Goal: Find specific page/section: Find specific page/section

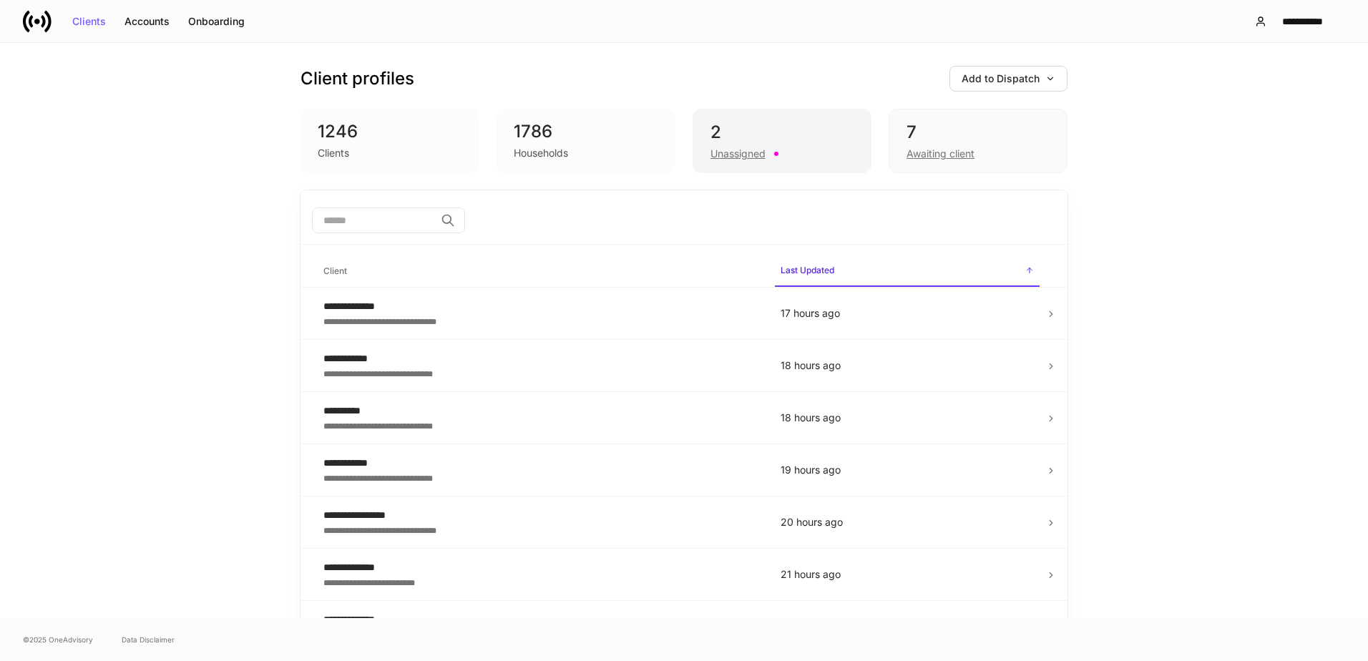
click at [731, 153] on div "Unassigned" at bounding box center [738, 154] width 55 height 14
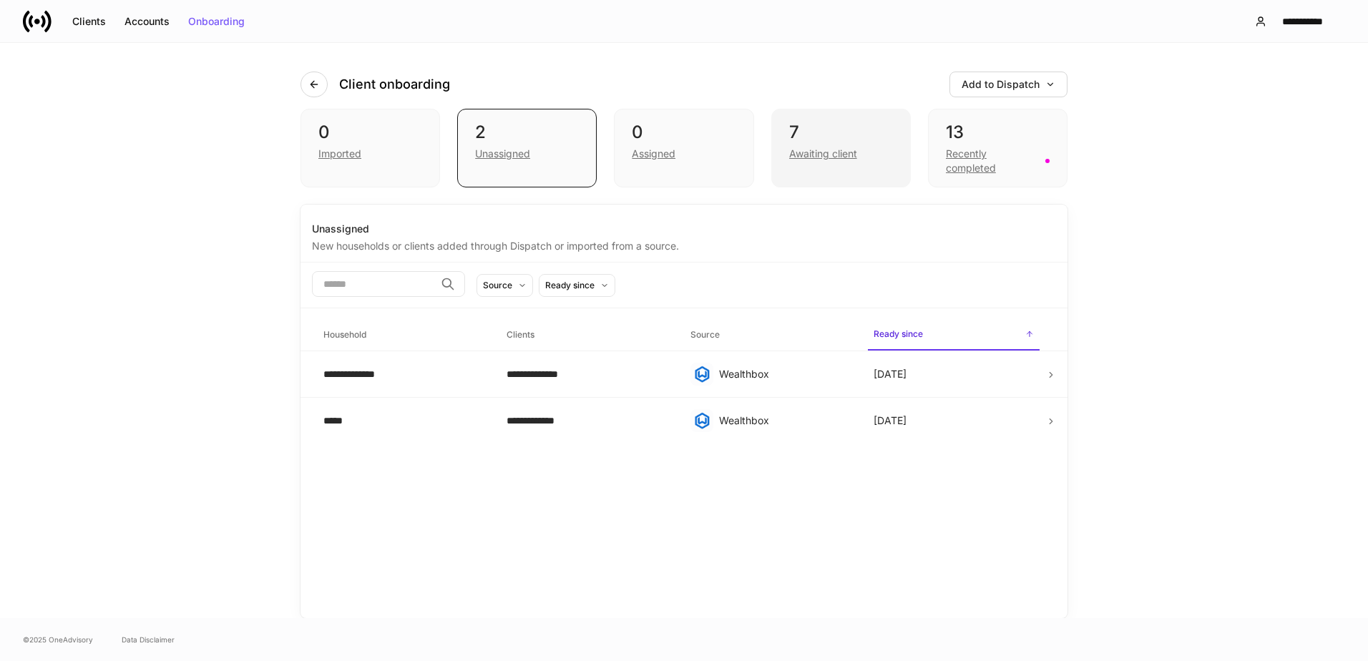
click at [807, 147] on div "Awaiting client" at bounding box center [823, 154] width 68 height 14
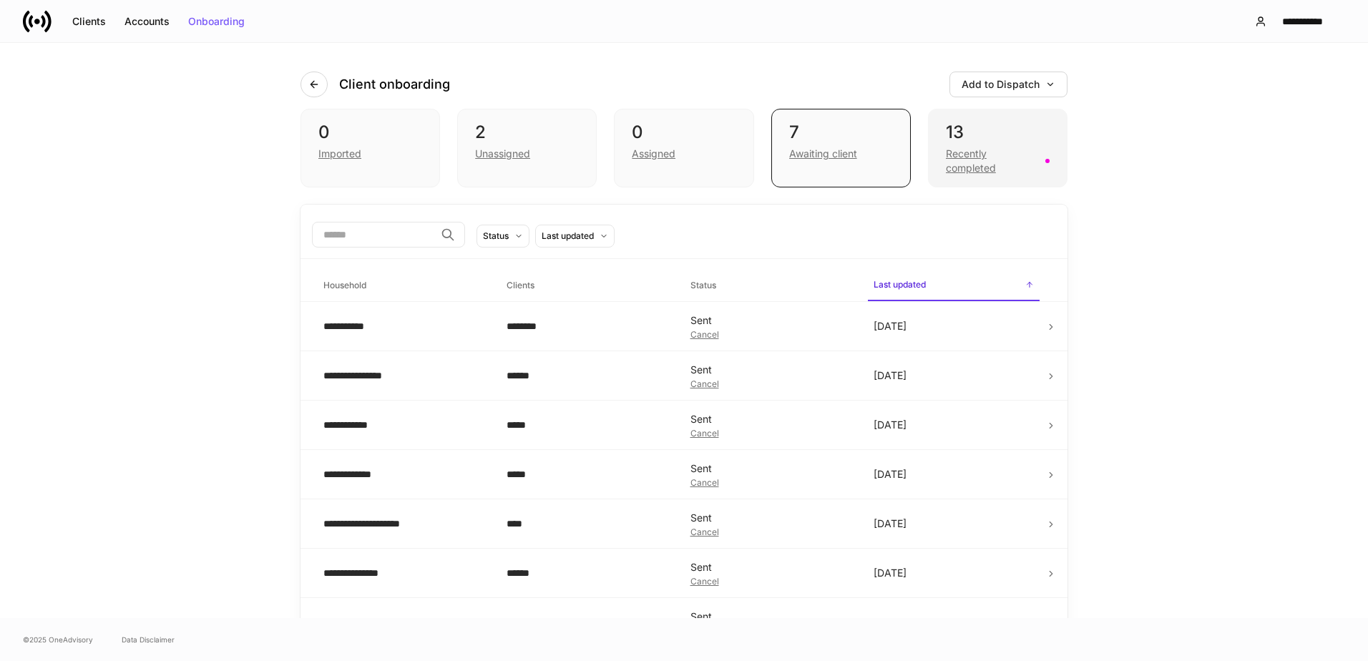
click at [955, 168] on div "Recently completed" at bounding box center [991, 161] width 91 height 29
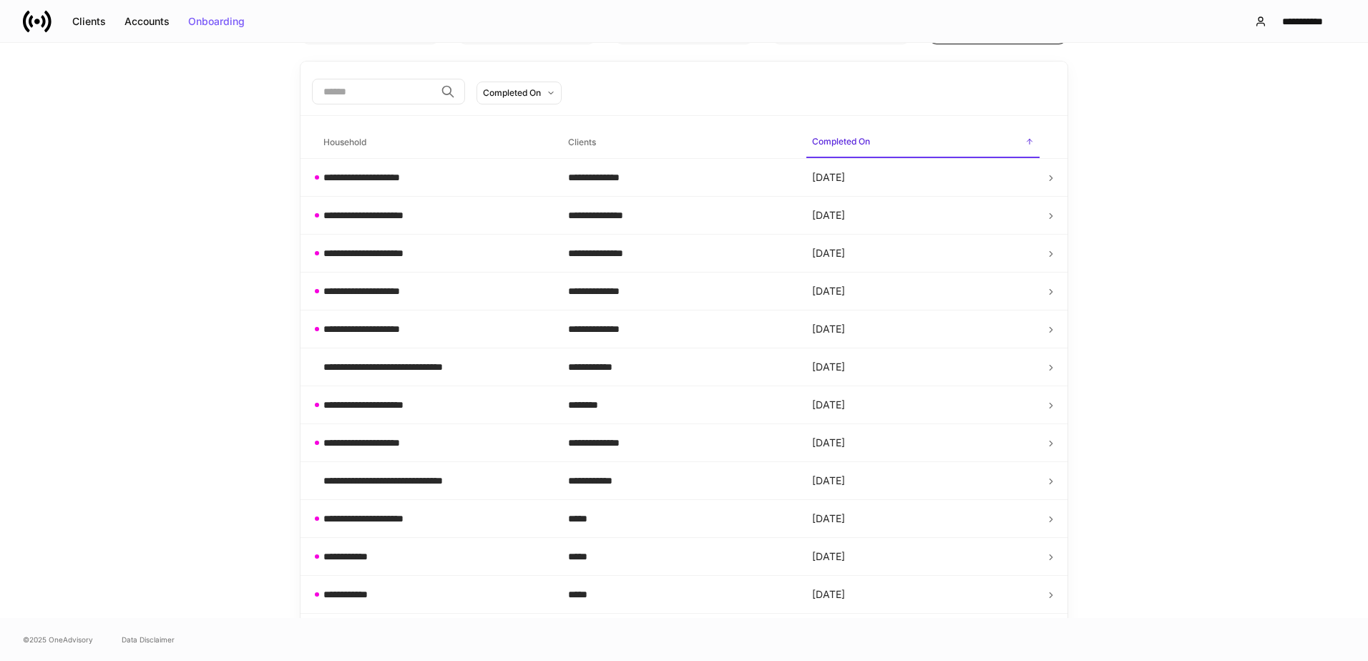
scroll to position [176, 0]
